Goal: Task Accomplishment & Management: Use online tool/utility

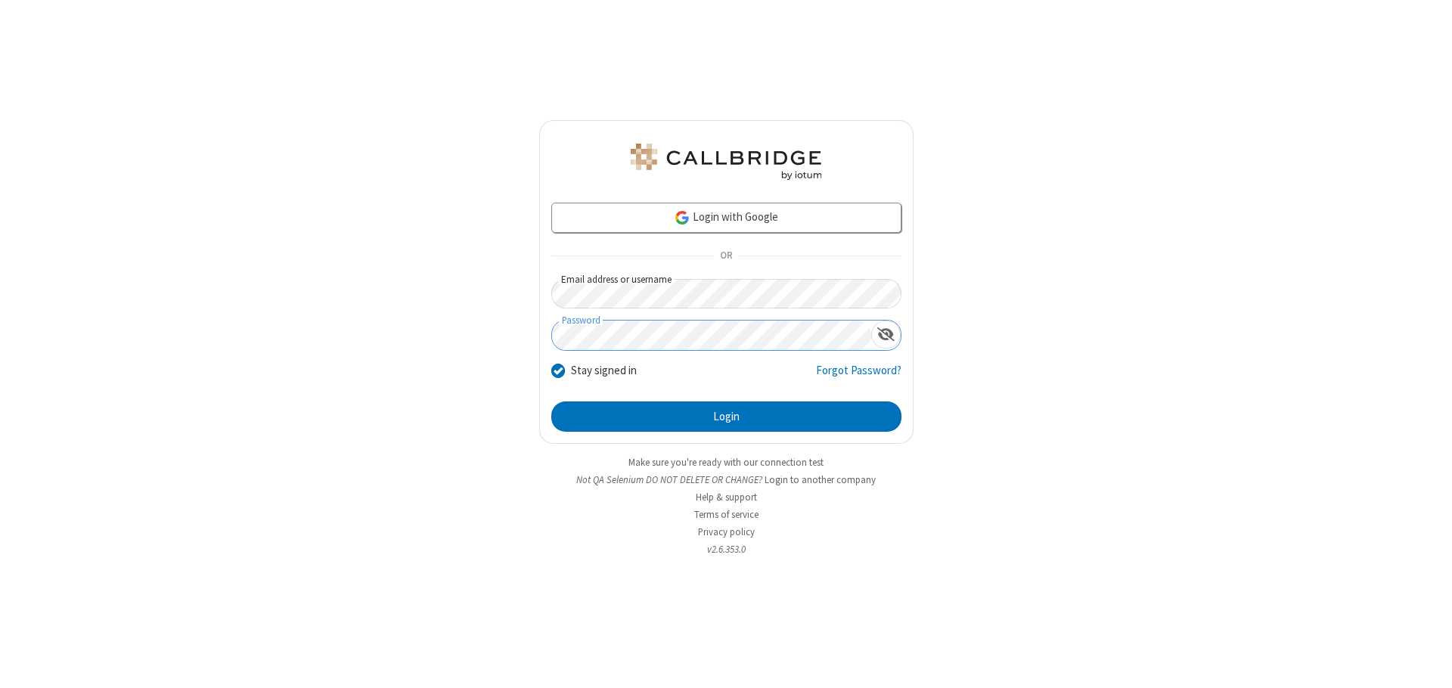
click at [726, 417] on button "Login" at bounding box center [726, 417] width 350 height 30
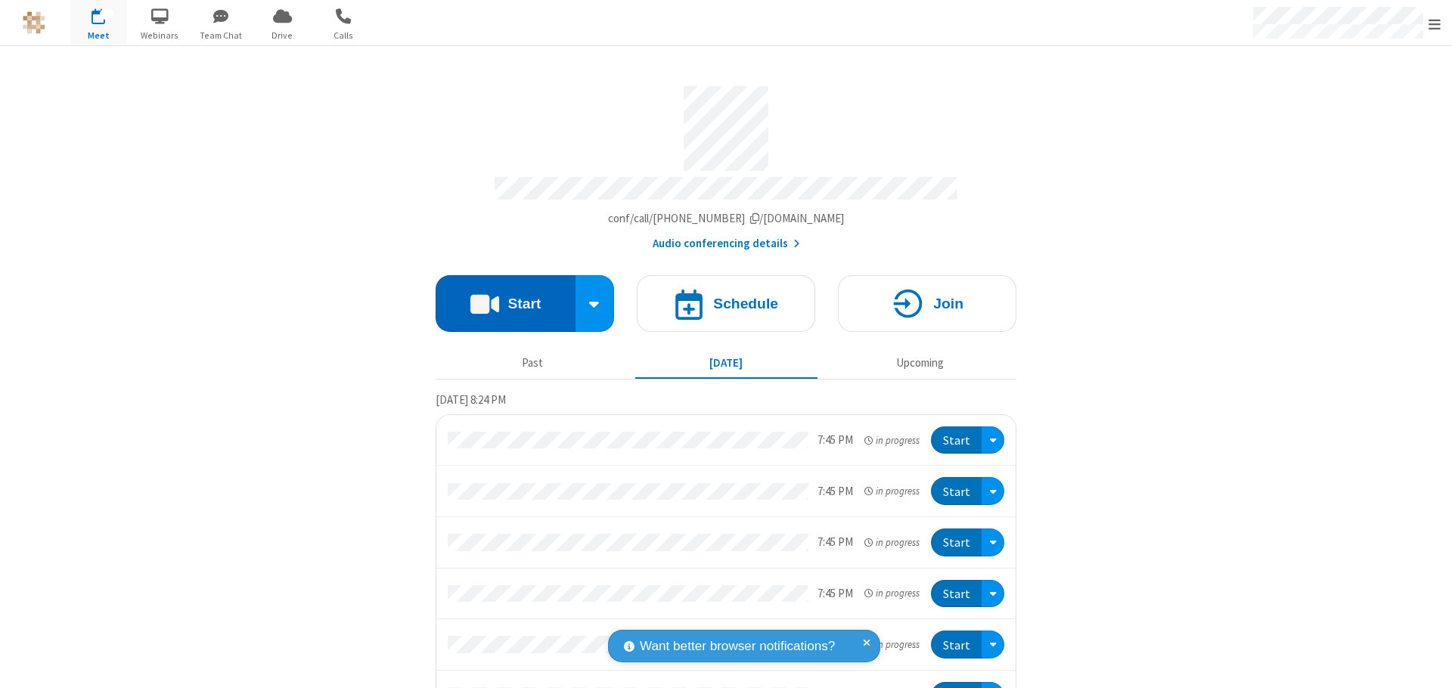
click at [499, 296] on button "Start" at bounding box center [506, 303] width 140 height 57
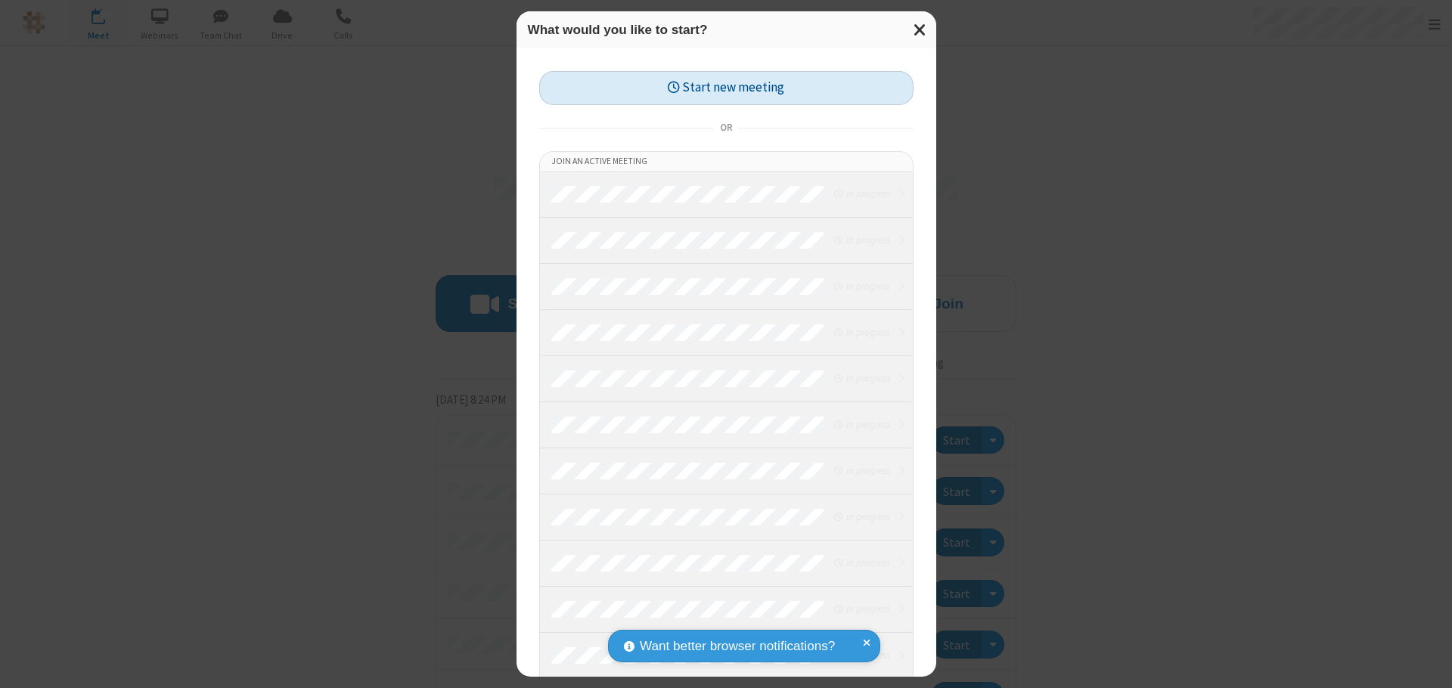
click at [726, 88] on button "Start new meeting" at bounding box center [726, 88] width 374 height 34
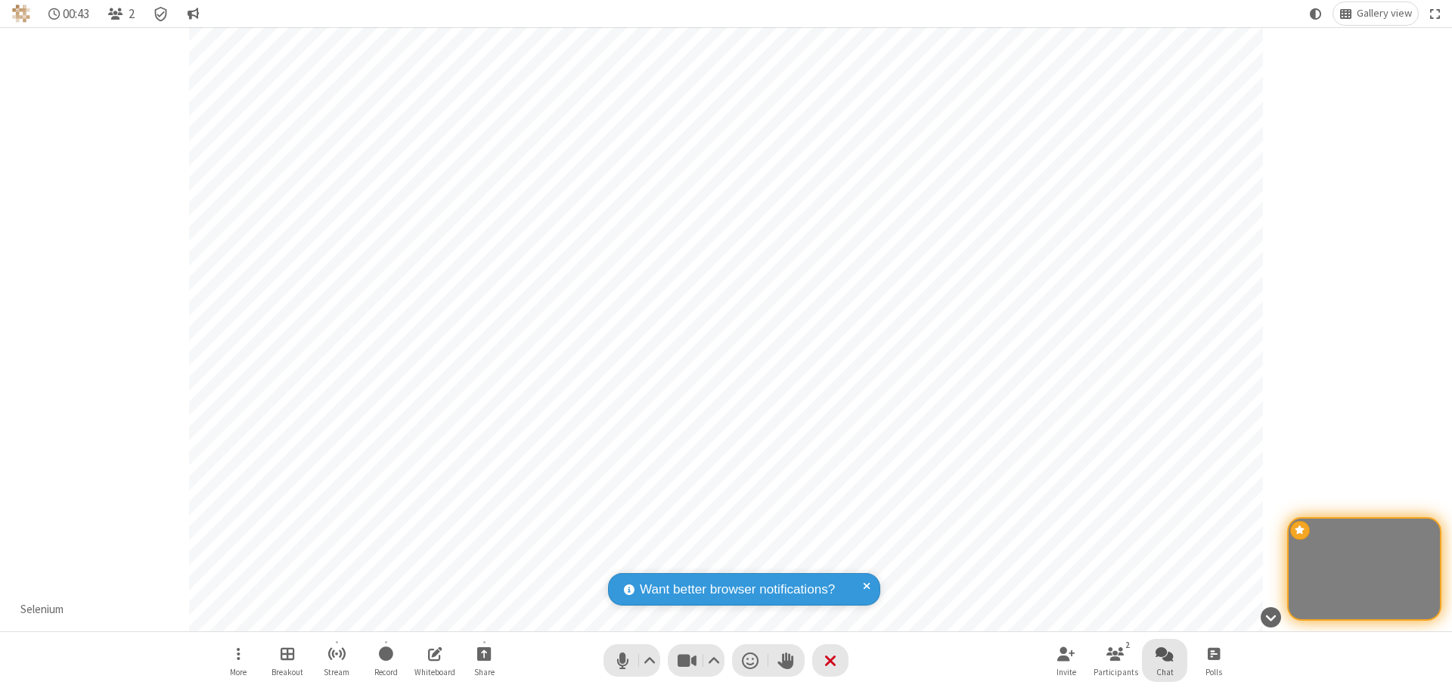
click at [1165, 653] on span "Open chat" at bounding box center [1165, 653] width 18 height 19
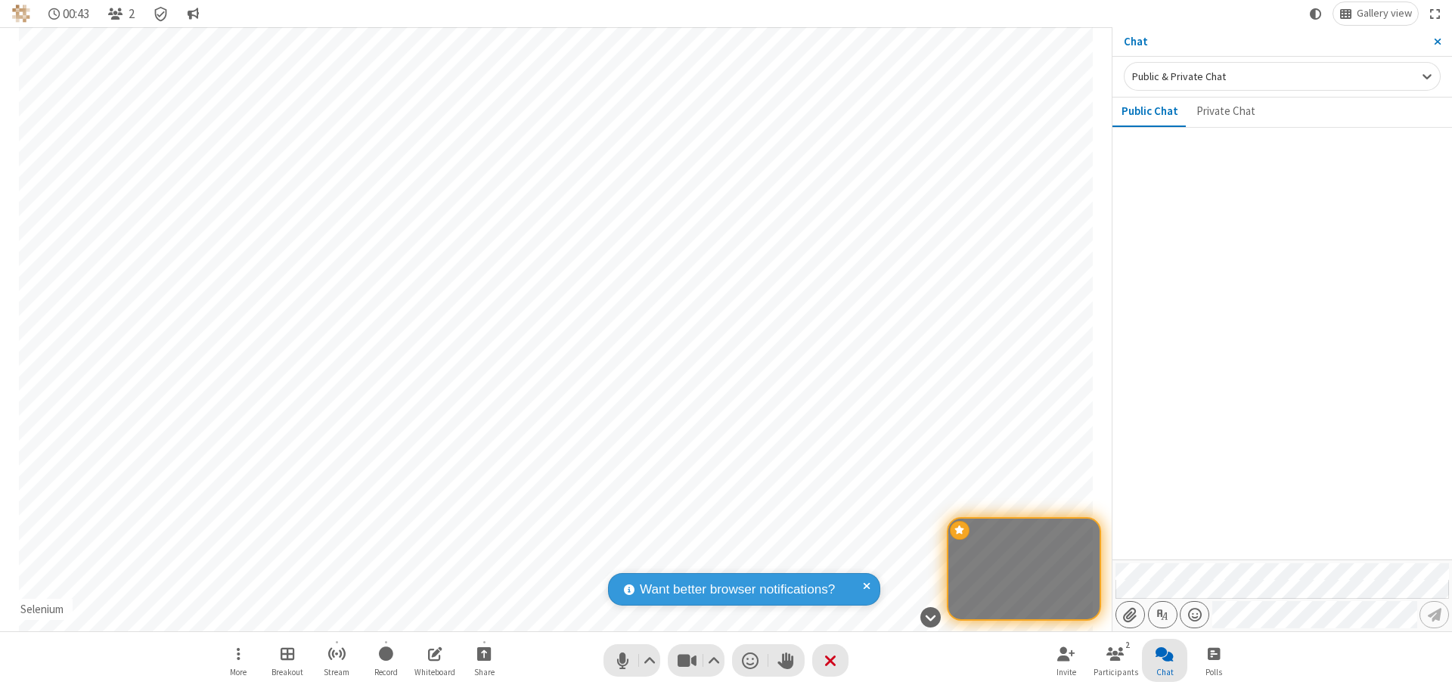
type input "C:\fakepath\doc_test.docx"
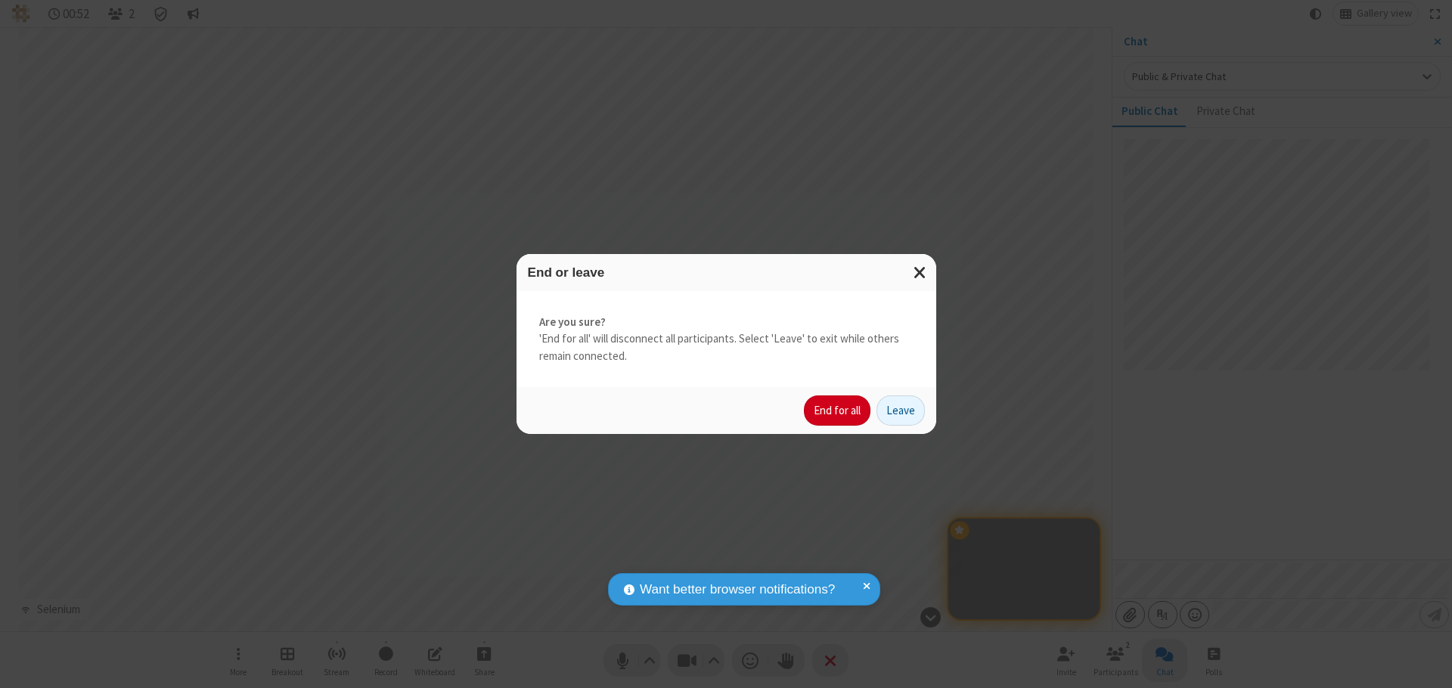
click at [838, 411] on button "End for all" at bounding box center [837, 411] width 67 height 30
